Goal: Task Accomplishment & Management: Complete application form

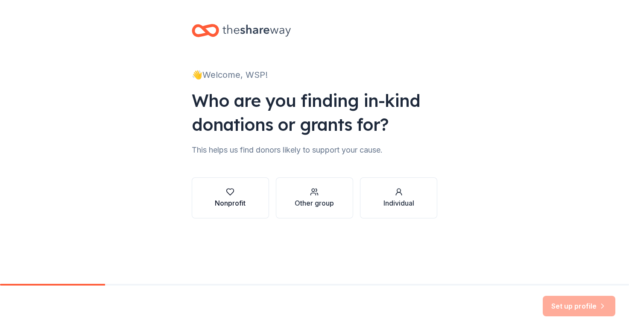
click at [243, 208] on button "Nonprofit" at bounding box center [230, 197] width 77 height 41
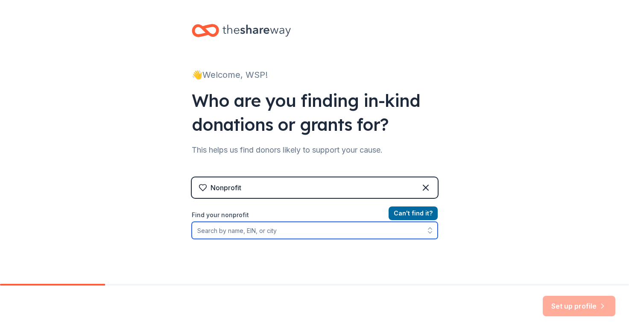
click at [240, 228] on input "Find your nonprofit" at bounding box center [315, 230] width 246 height 17
type input "911222555"
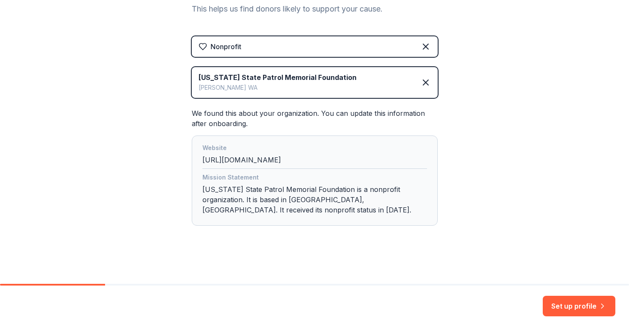
scroll to position [141, 0]
click at [559, 304] on button "Set up profile" at bounding box center [579, 305] width 73 height 20
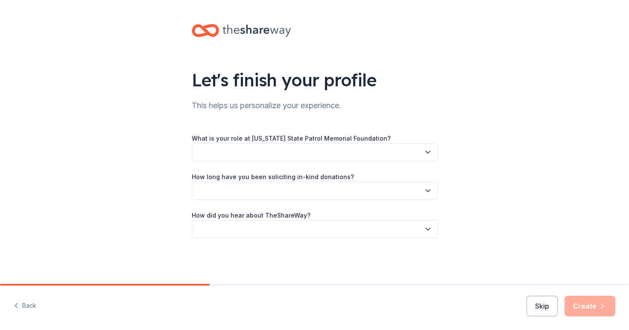
click at [433, 152] on button "button" at bounding box center [315, 152] width 246 height 18
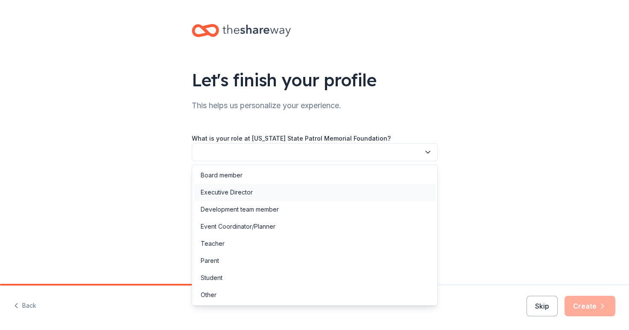
click at [376, 192] on div "Executive Director" at bounding box center [315, 192] width 242 height 17
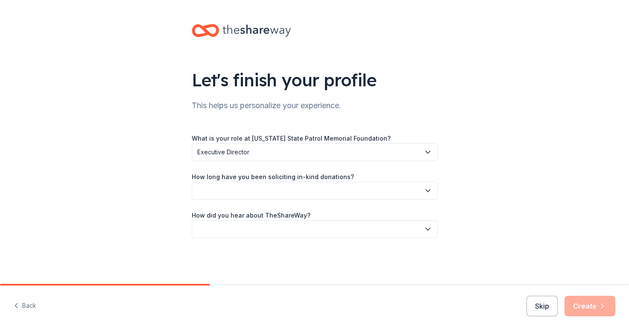
click at [428, 192] on icon "button" at bounding box center [428, 190] width 9 height 9
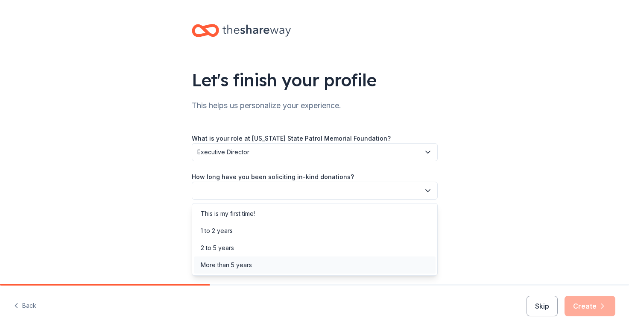
click at [376, 266] on div "More than 5 years" at bounding box center [315, 264] width 242 height 17
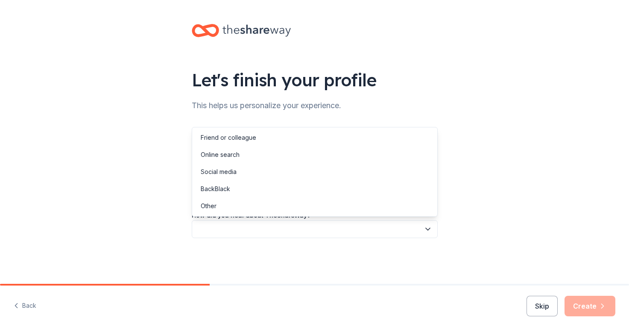
click at [427, 229] on icon "button" at bounding box center [428, 229] width 4 height 2
click at [397, 173] on div "Social media" at bounding box center [315, 171] width 242 height 17
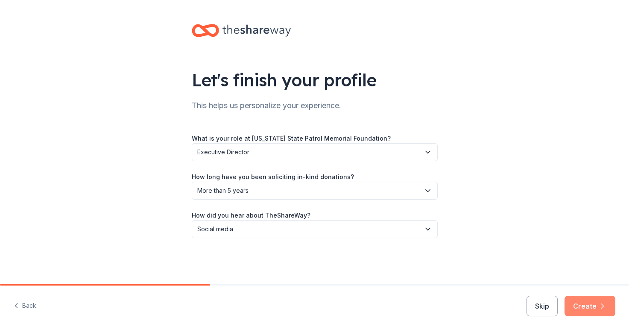
click at [593, 309] on button "Create" at bounding box center [589, 305] width 51 height 20
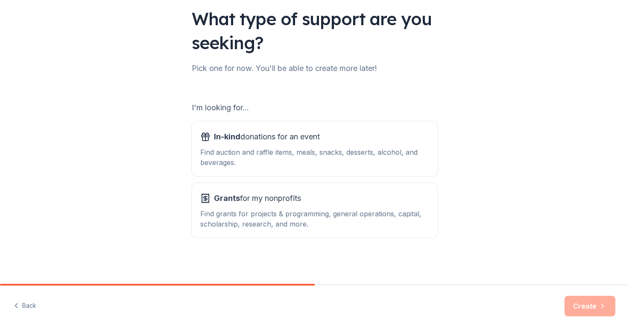
scroll to position [61, 0]
click at [411, 161] on div "Find auction and raffle items, meals, snacks, desserts, alcohol, and beverages." at bounding box center [314, 157] width 229 height 20
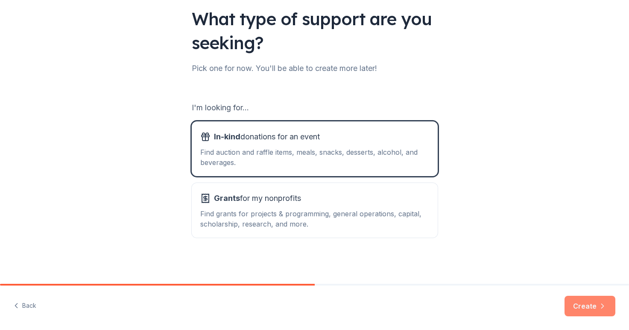
click at [586, 307] on button "Create" at bounding box center [589, 305] width 51 height 20
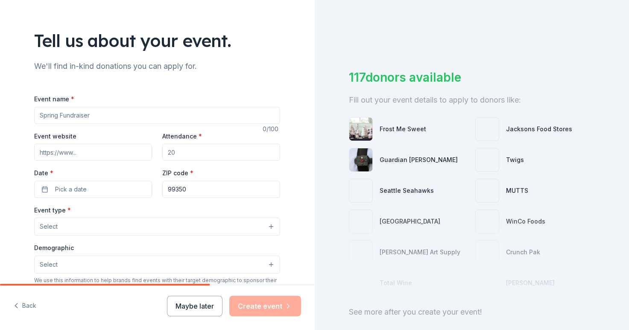
scroll to position [47, 0]
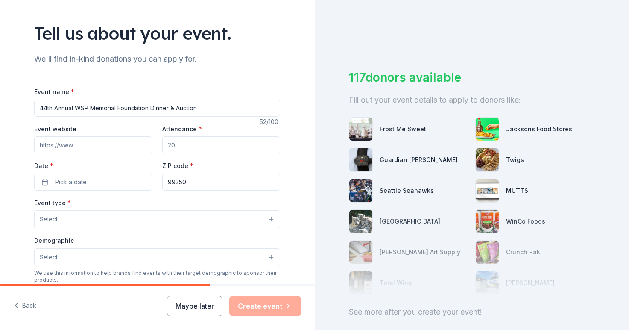
type input "44th Annual WSP Memorial Foundation Dinner & Auction"
type input "w"
drag, startPoint x: 184, startPoint y: 145, endPoint x: 153, endPoint y: 144, distance: 30.8
click at [153, 144] on div "Event website Attendance * Date * Pick a date ZIP code * 99350" at bounding box center [157, 156] width 246 height 67
type input "700"
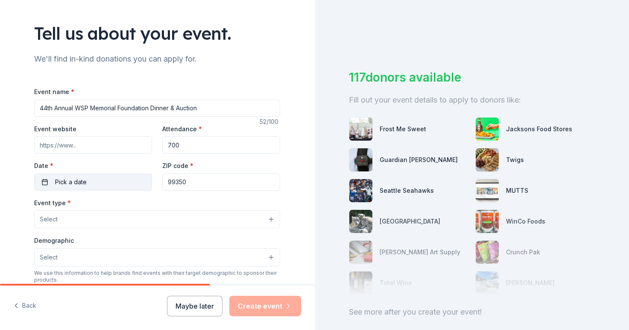
click at [123, 184] on button "Pick a date" at bounding box center [93, 181] width 118 height 17
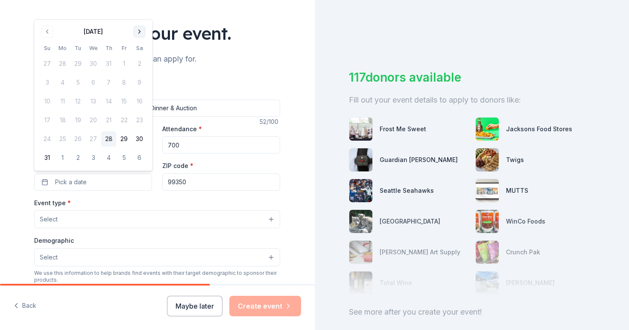
click at [140, 32] on button "Go to next month" at bounding box center [140, 32] width 12 height 12
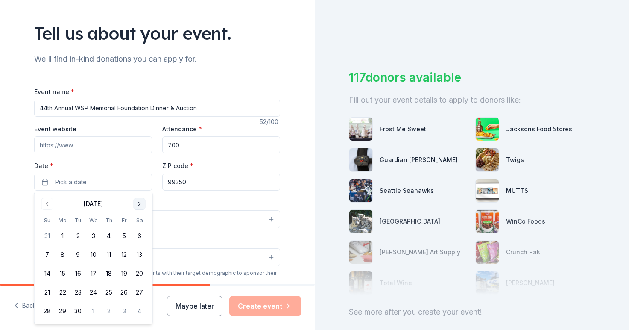
click at [138, 203] on button "Go to next month" at bounding box center [140, 204] width 12 height 12
click at [138, 204] on button "Go to next month" at bounding box center [140, 204] width 12 height 12
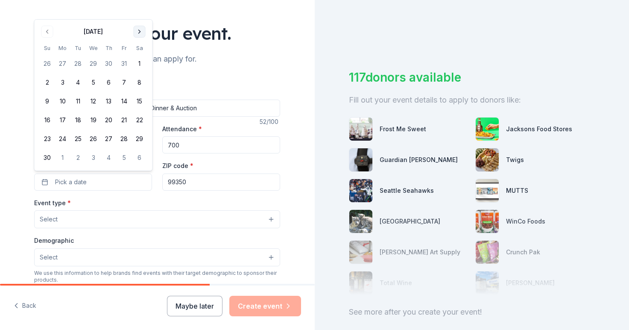
click at [138, 204] on div "Event type * Select" at bounding box center [157, 212] width 246 height 31
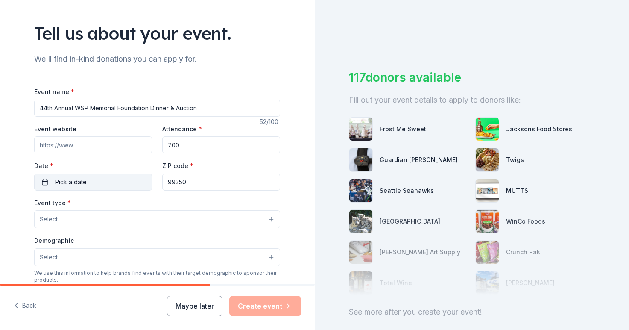
click at [117, 184] on button "Pick a date" at bounding box center [93, 181] width 118 height 17
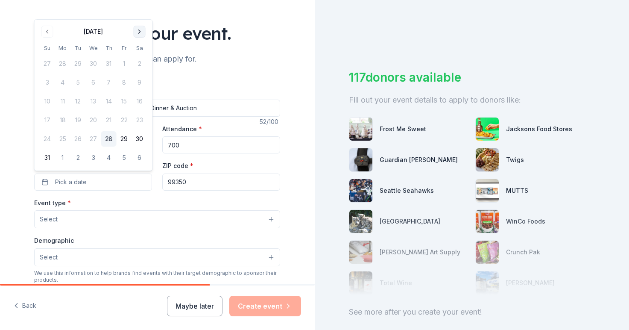
click at [137, 35] on button "Go to next month" at bounding box center [140, 32] width 12 height 12
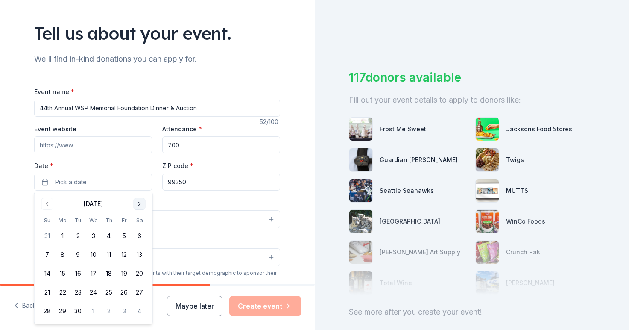
click at [141, 202] on button "Go to next month" at bounding box center [140, 204] width 12 height 12
click at [138, 200] on button "Go to next month" at bounding box center [140, 204] width 12 height 12
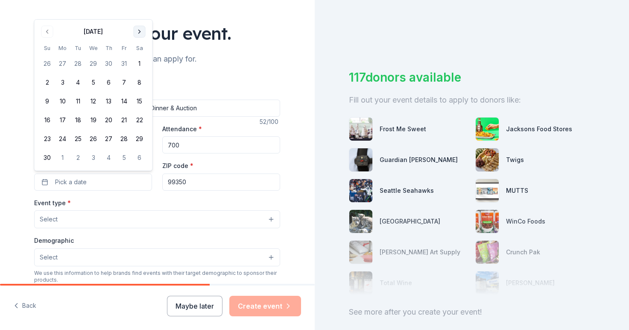
click at [137, 32] on button "Go to next month" at bounding box center [140, 32] width 12 height 12
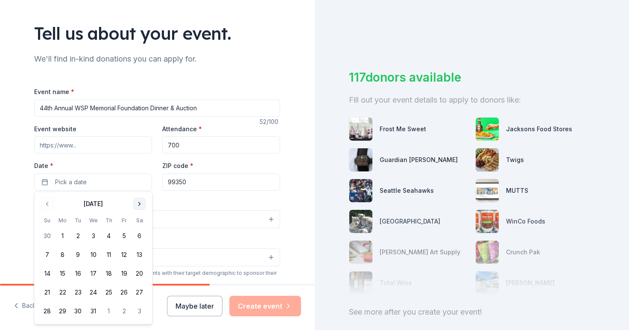
click at [145, 203] on button "Go to next month" at bounding box center [140, 204] width 12 height 12
click at [144, 203] on button "Go to next month" at bounding box center [140, 204] width 12 height 12
click at [141, 252] on button "11" at bounding box center [139, 254] width 15 height 15
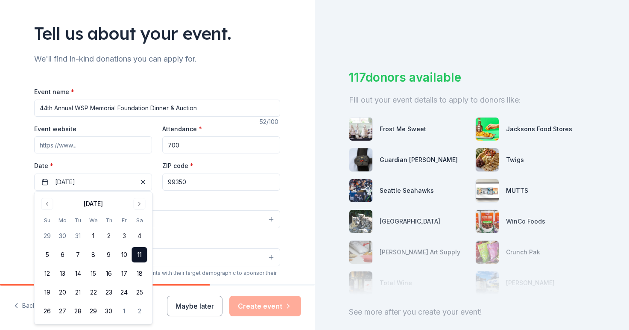
click at [199, 208] on div "Event type * Select" at bounding box center [157, 212] width 246 height 31
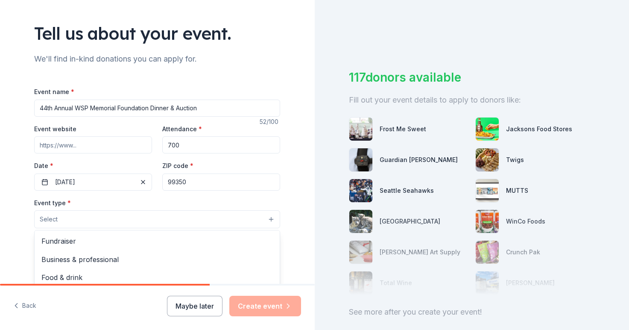
click at [199, 216] on button "Select" at bounding box center [157, 219] width 246 height 18
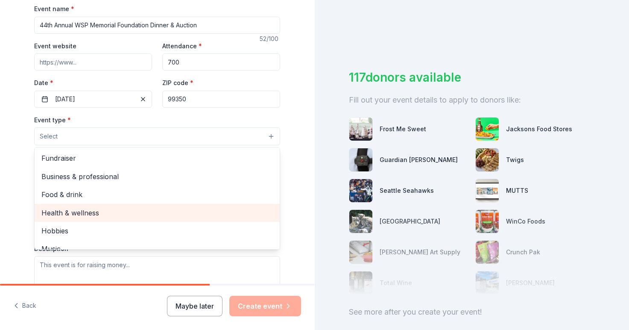
scroll to position [0, 0]
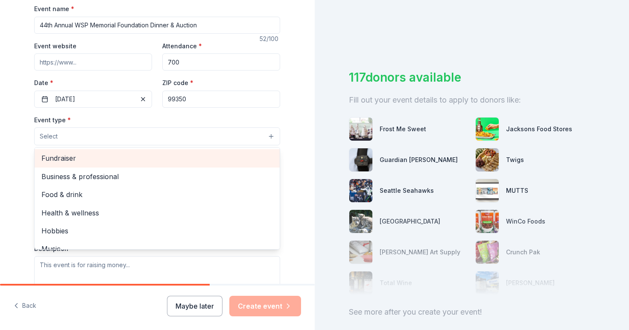
click at [182, 163] on div "Fundraiser" at bounding box center [157, 158] width 245 height 18
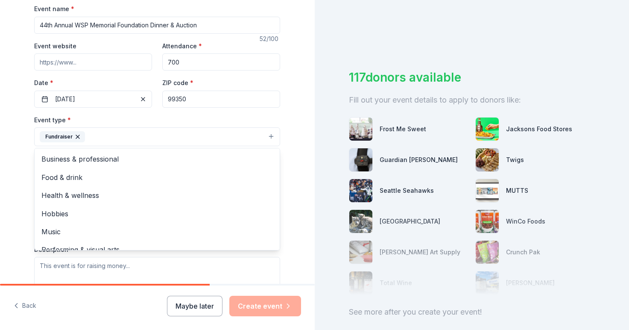
click at [295, 166] on div "Tell us about your event. We'll find in-kind donations you can apply for. Event…" at bounding box center [157, 155] width 315 height 569
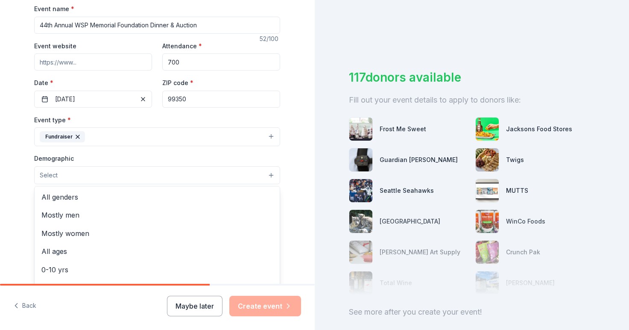
click at [266, 176] on button "Select" at bounding box center [157, 175] width 246 height 18
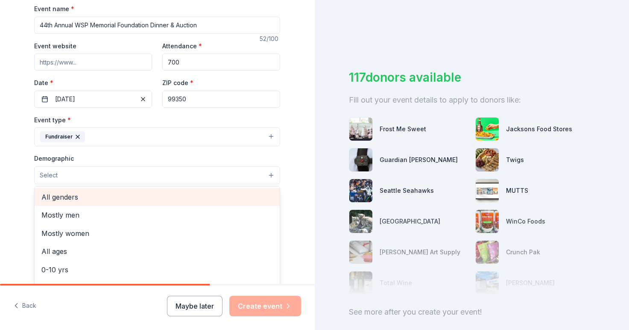
click at [228, 189] on div "All genders" at bounding box center [157, 197] width 245 height 18
click at [303, 195] on div "Tell us about your event. We'll find in-kind donations you can apply for. Event…" at bounding box center [157, 156] width 315 height 570
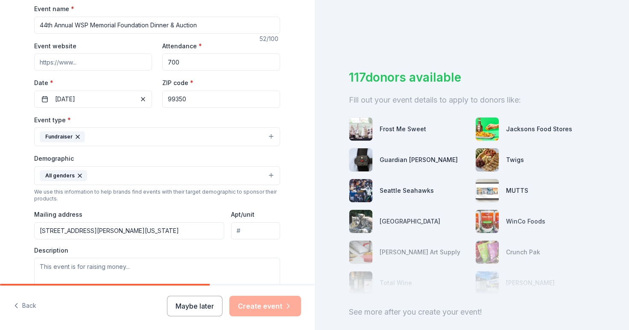
type input "[STREET_ADDRESS][PERSON_NAME][PERSON_NAME]"
click at [163, 246] on div "Description" at bounding box center [157, 271] width 246 height 50
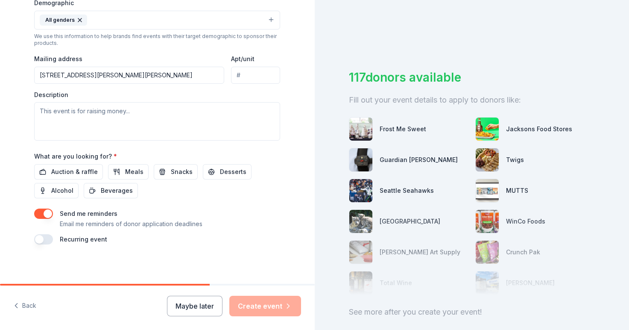
scroll to position [284, 0]
click at [87, 173] on span "Auction & raffle" at bounding box center [74, 172] width 47 height 10
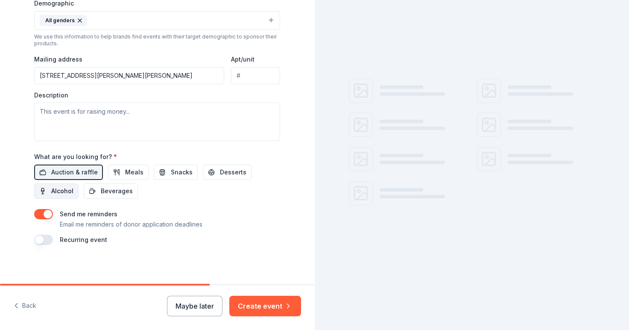
click at [66, 188] on span "Alcohol" at bounding box center [62, 191] width 22 height 10
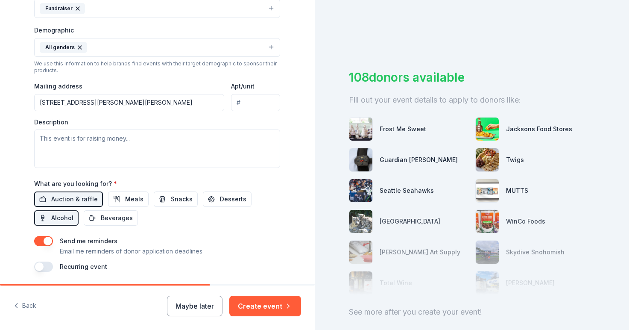
scroll to position [263, 0]
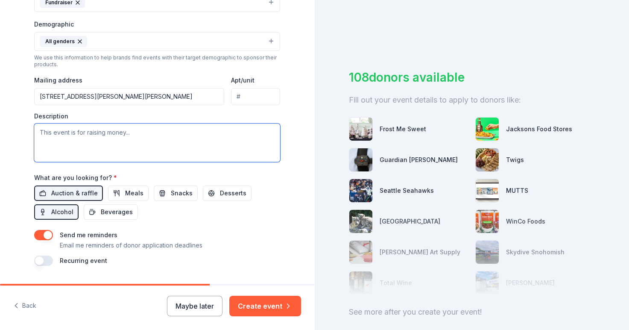
click at [163, 140] on textarea at bounding box center [157, 142] width 246 height 38
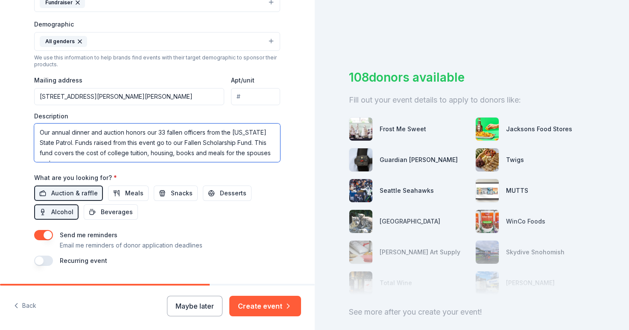
scroll to position [5, 0]
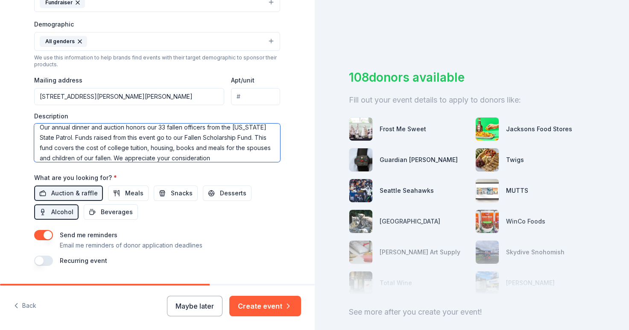
type textarea "Our annual dinner and auction honors our 33 fallen officers from the [US_STATE]…"
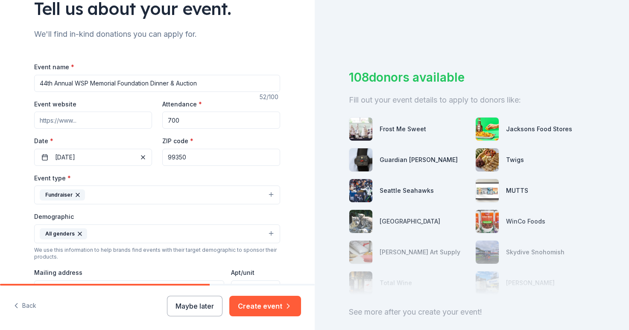
scroll to position [65, 0]
